Goal: Information Seeking & Learning: Learn about a topic

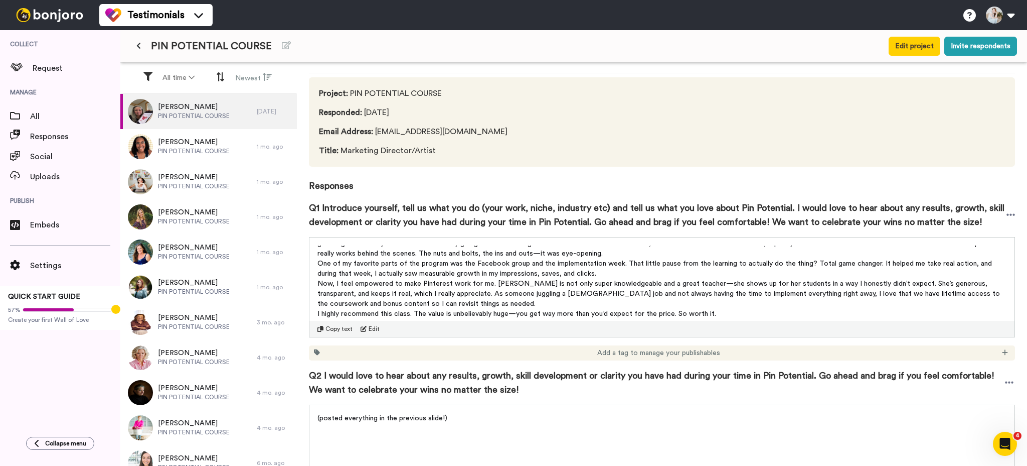
scroll to position [71, 0]
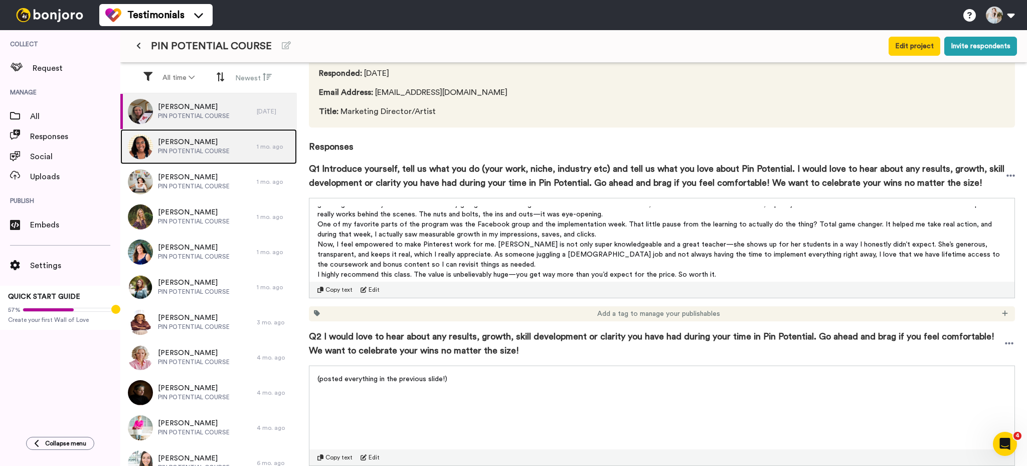
click at [247, 151] on div "[PERSON_NAME] PIN POTENTIAL COURSE" at bounding box center [188, 146] width 136 height 35
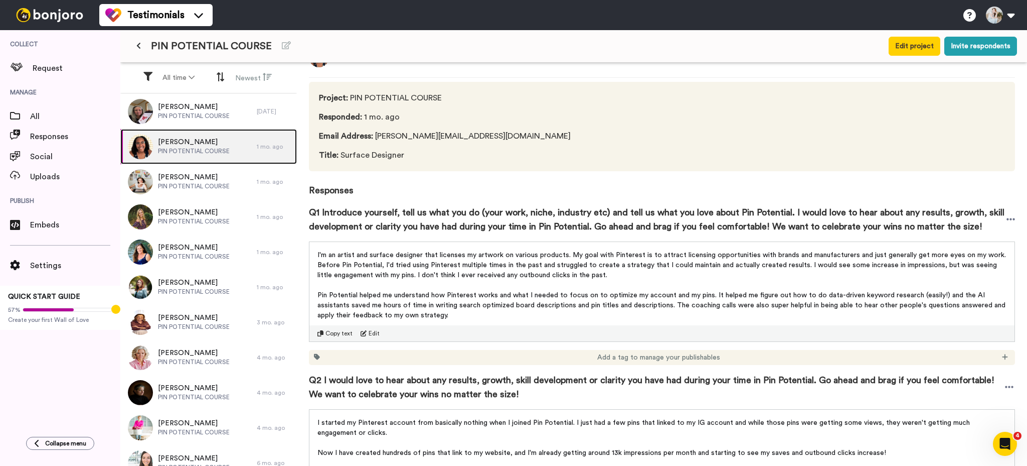
scroll to position [30, 0]
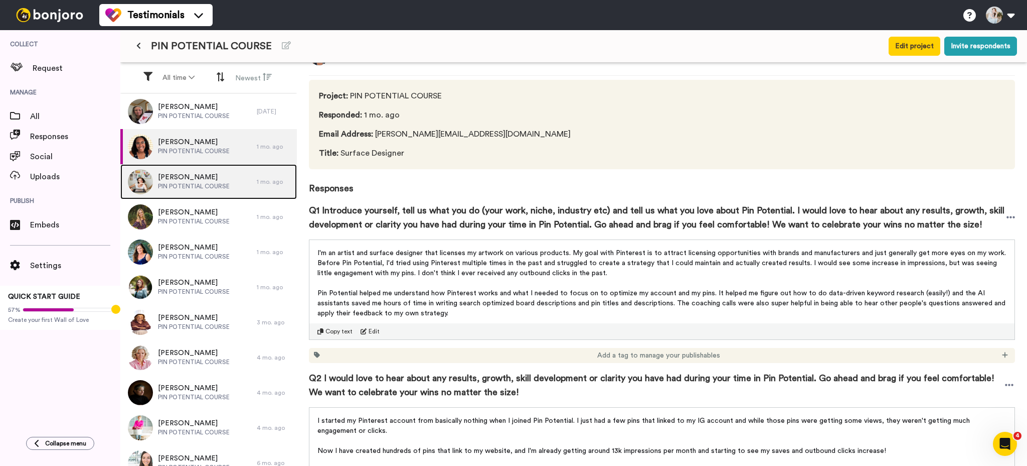
click at [229, 185] on div "[PERSON_NAME] PIN POTENTIAL COURSE" at bounding box center [188, 181] width 136 height 35
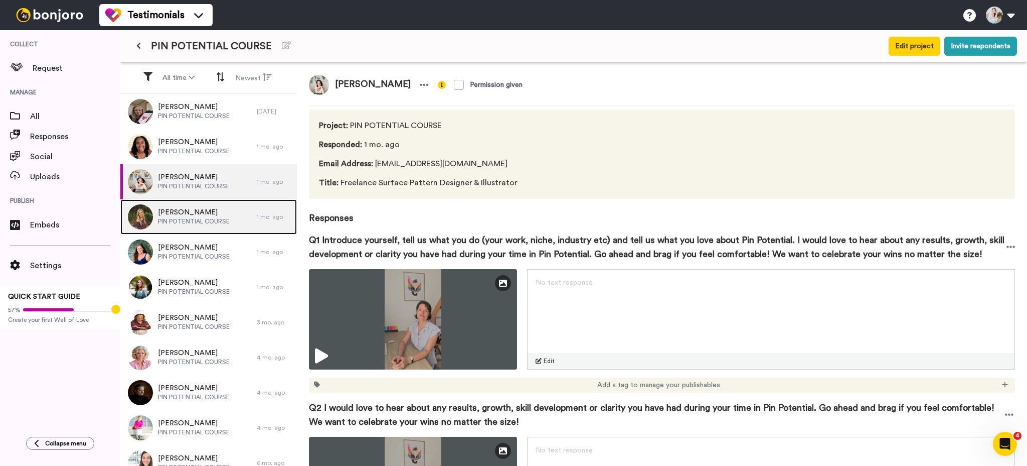
click at [232, 219] on div "[PERSON_NAME] PIN POTENTIAL COURSE" at bounding box center [188, 216] width 136 height 35
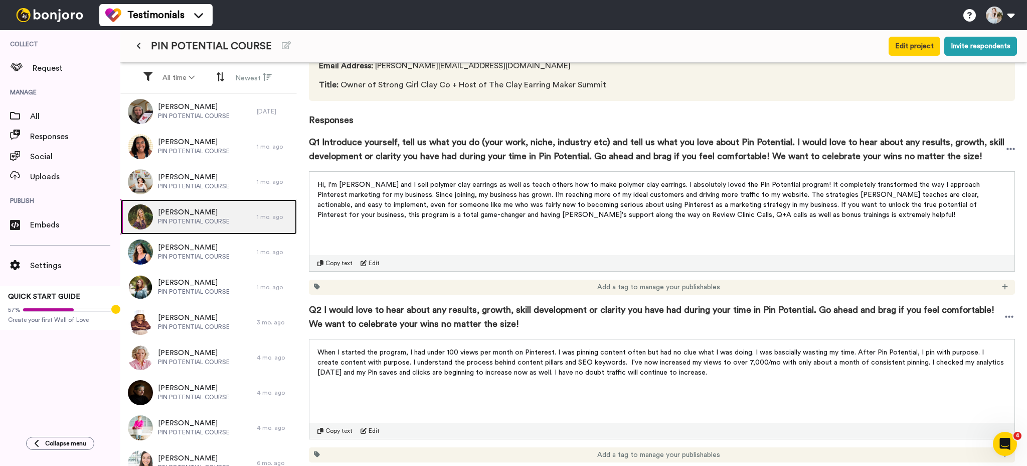
scroll to position [104, 0]
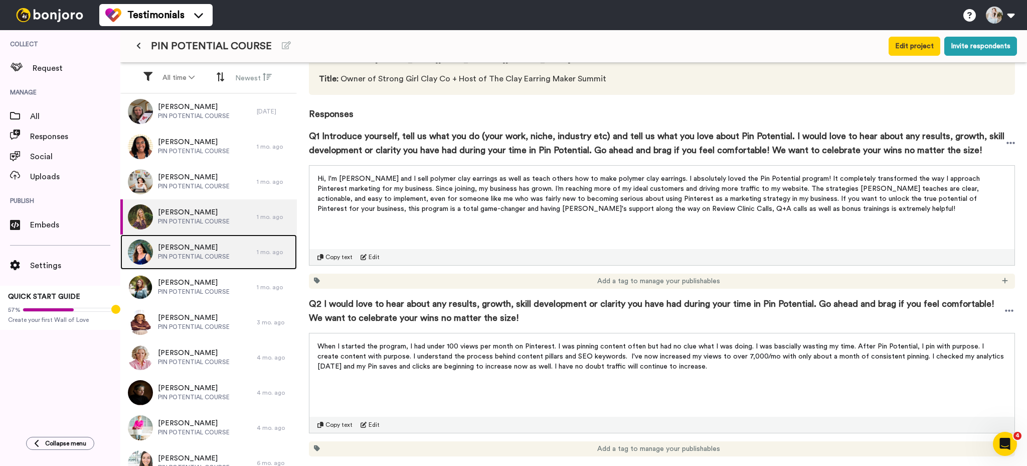
click at [199, 253] on span "PIN POTENTIAL COURSE" at bounding box center [194, 256] width 72 height 8
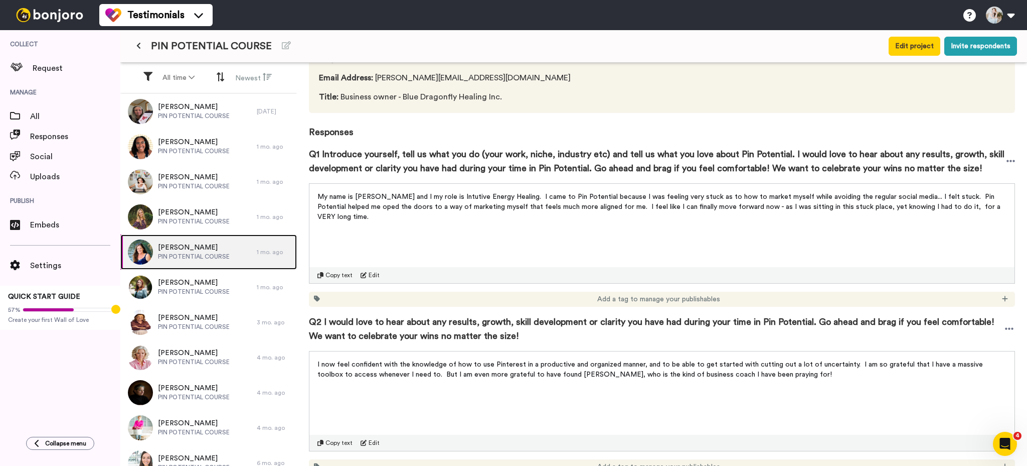
scroll to position [87, 0]
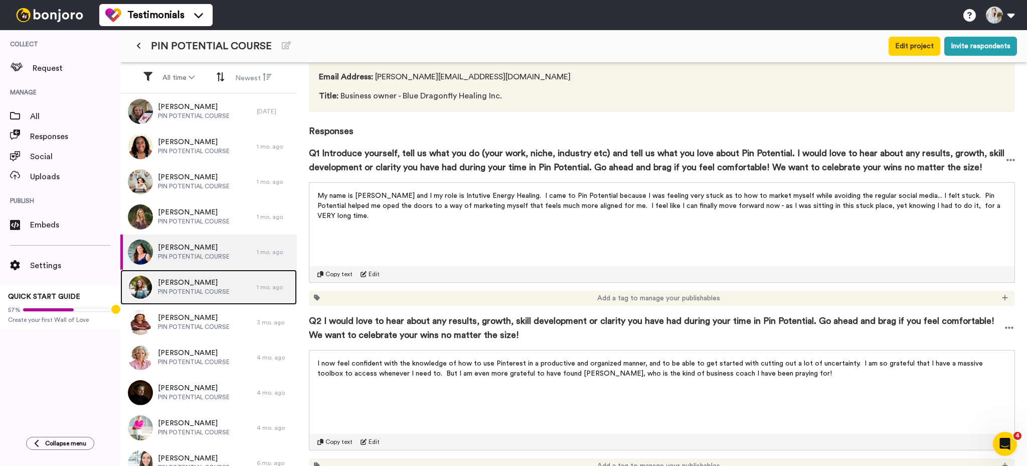
click at [192, 285] on span "[PERSON_NAME]" at bounding box center [194, 282] width 72 height 10
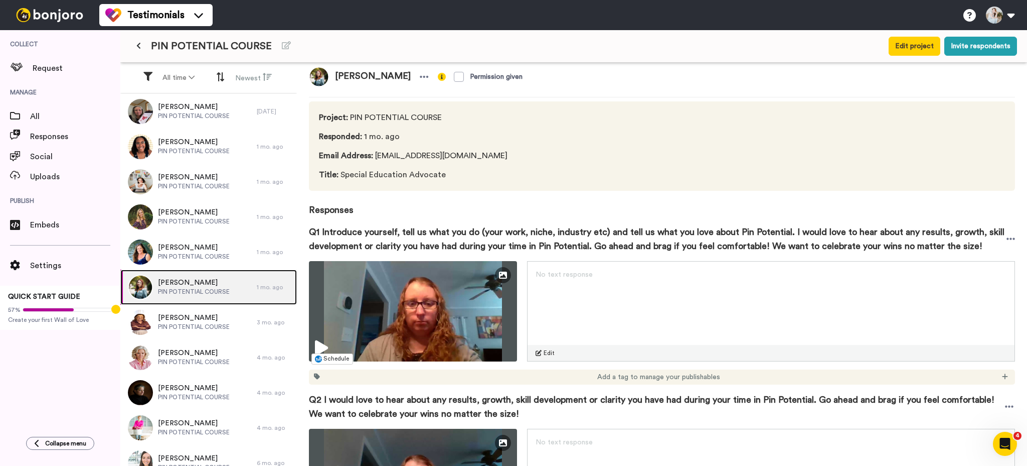
scroll to position [16, 0]
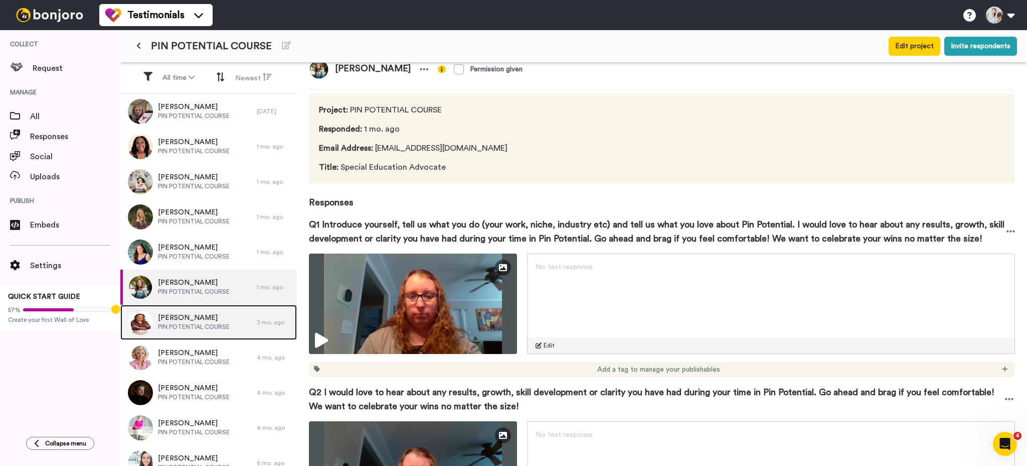
click at [167, 323] on span "PIN POTENTIAL COURSE" at bounding box center [194, 327] width 72 height 8
